Goal: Transaction & Acquisition: Book appointment/travel/reservation

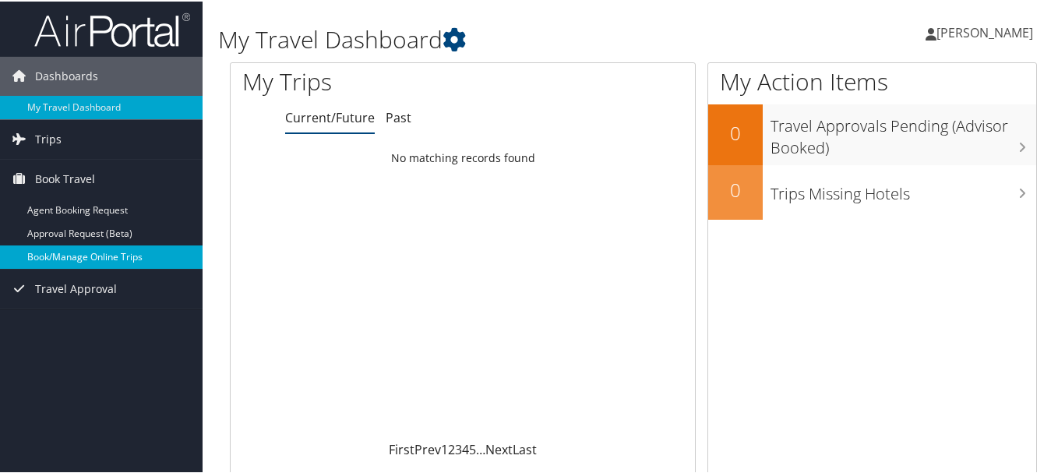
click at [60, 254] on link "Book/Manage Online Trips" at bounding box center [101, 255] width 203 height 23
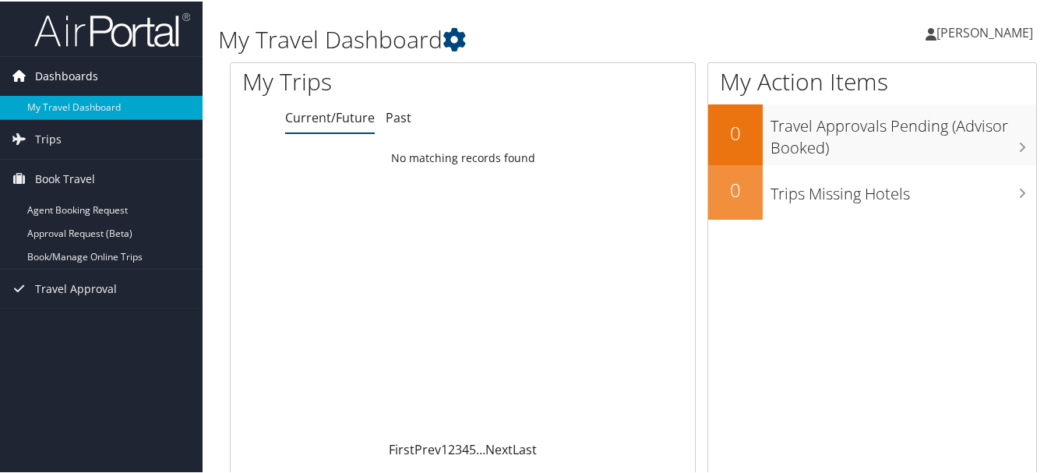
click at [58, 78] on span "Dashboards" at bounding box center [66, 74] width 63 height 39
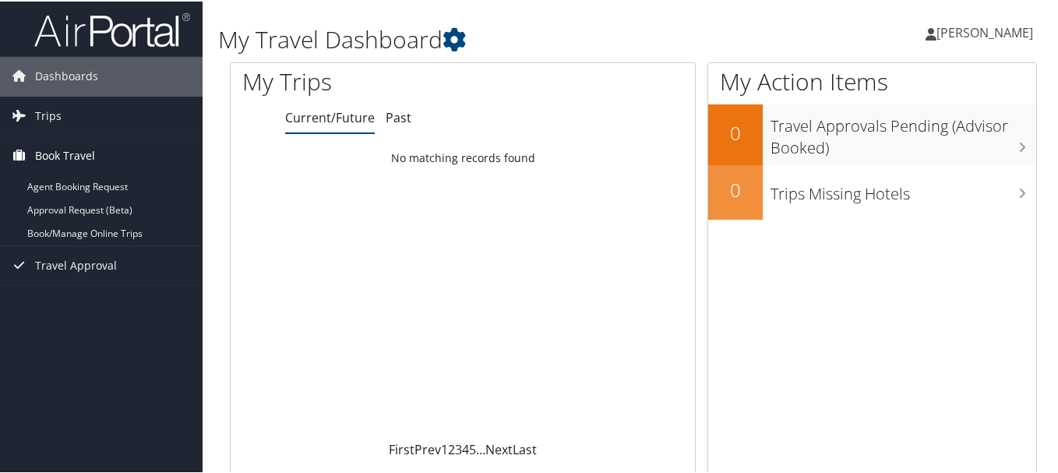
click at [58, 152] on span "Book Travel" at bounding box center [65, 154] width 60 height 39
click at [47, 114] on span "Trips" at bounding box center [48, 114] width 26 height 39
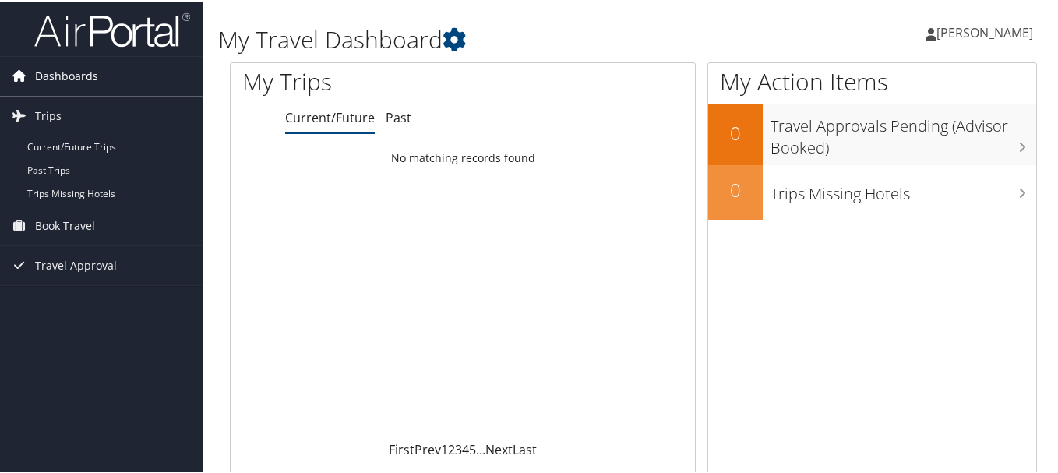
click at [55, 75] on span "Dashboards" at bounding box center [66, 74] width 63 height 39
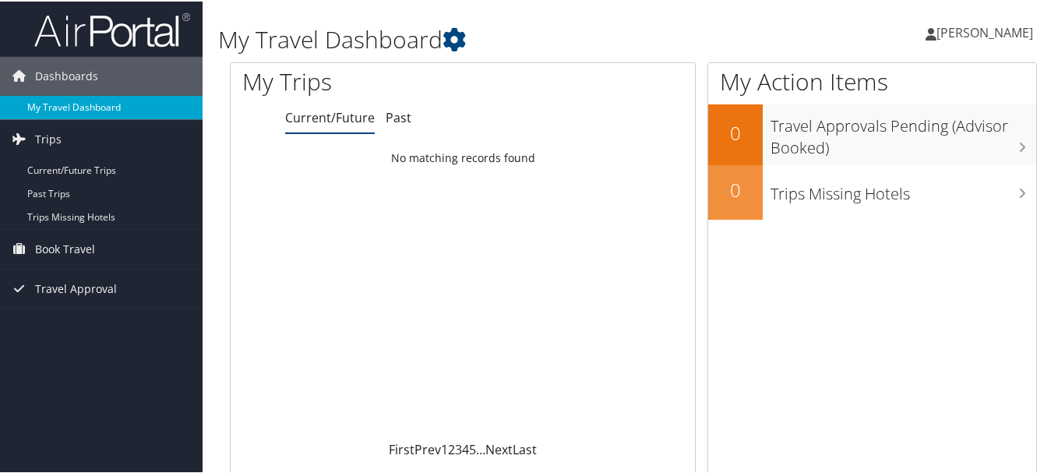
click at [66, 98] on link "My Travel Dashboard" at bounding box center [101, 105] width 203 height 23
click at [49, 217] on span "Travel Approval" at bounding box center [76, 217] width 82 height 39
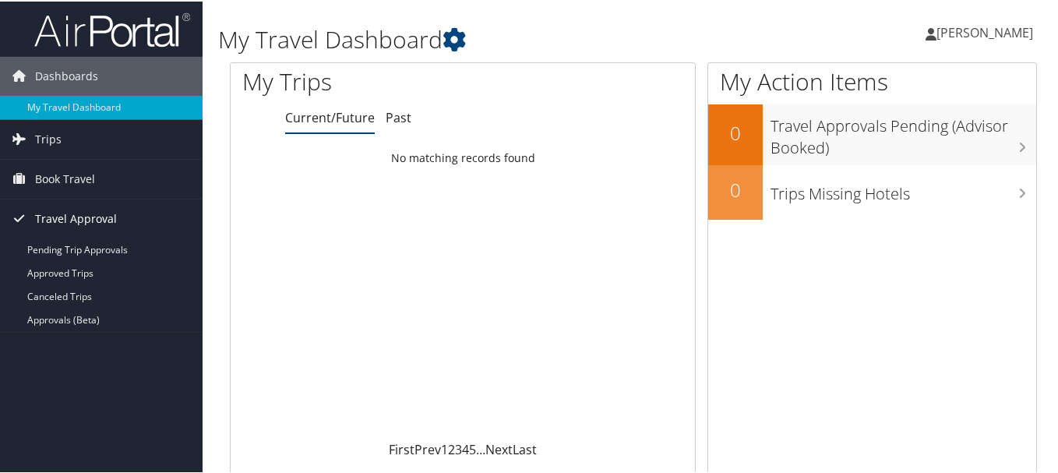
click at [36, 217] on span "Travel Approval" at bounding box center [76, 217] width 82 height 39
click at [46, 175] on span "Book Travel" at bounding box center [65, 177] width 60 height 39
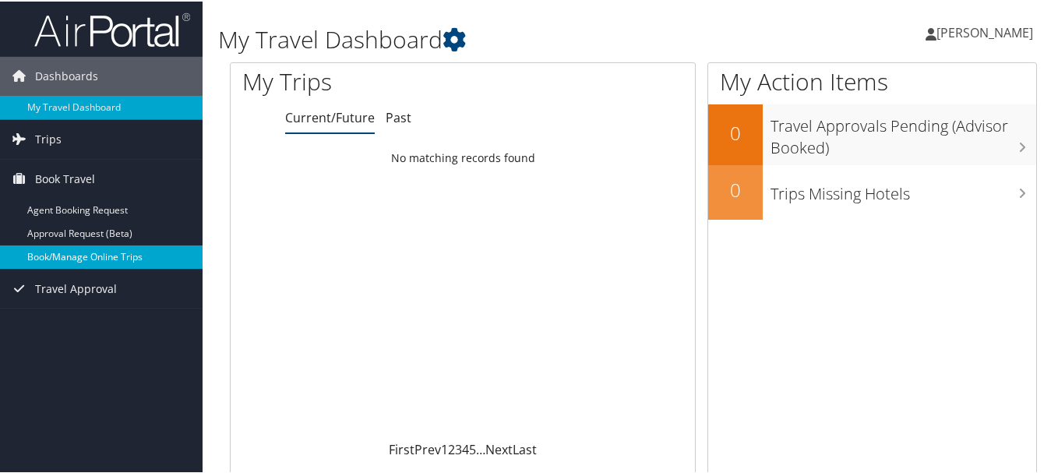
click at [66, 258] on link "Book/Manage Online Trips" at bounding box center [101, 255] width 203 height 23
